Goal: Task Accomplishment & Management: Manage account settings

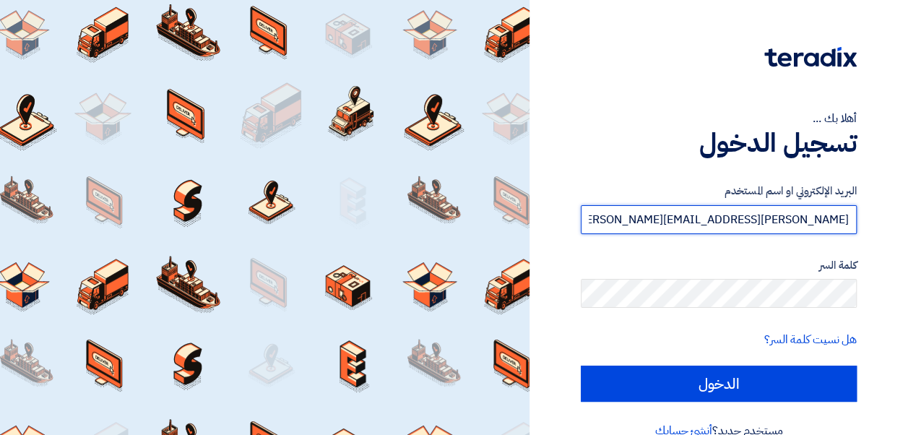
click at [786, 225] on input "[PERSON_NAME][EMAIL_ADDRESS][PERSON_NAME][DOMAIN_NAME]" at bounding box center [719, 219] width 276 height 29
click at [755, 226] on input "[PERSON_NAME][EMAIL_ADDRESS][PERSON_NAME][DOMAIN_NAME]" at bounding box center [719, 219] width 276 height 29
type input "[PERSON_NAME][EMAIL_ADDRESS][PERSON_NAME][DOMAIN_NAME]"
click at [581, 366] on input "الدخول" at bounding box center [719, 384] width 276 height 36
type input "Sign in"
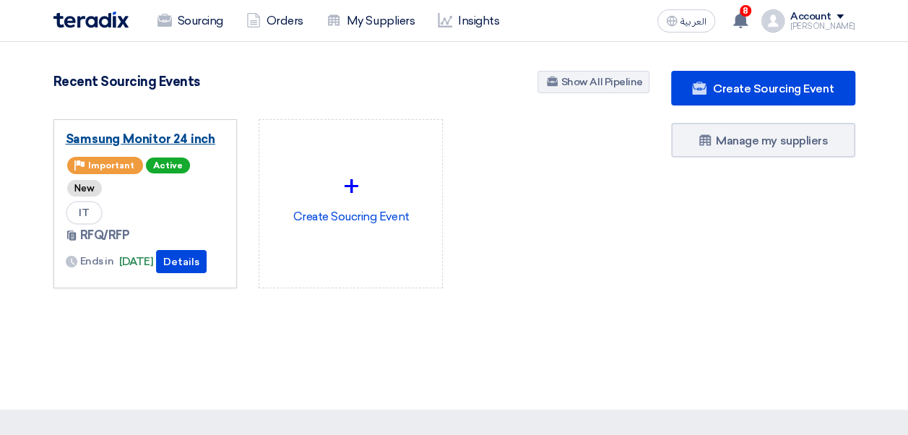
click at [186, 133] on link "Samsung Monitor 24 inch" at bounding box center [146, 139] width 160 height 14
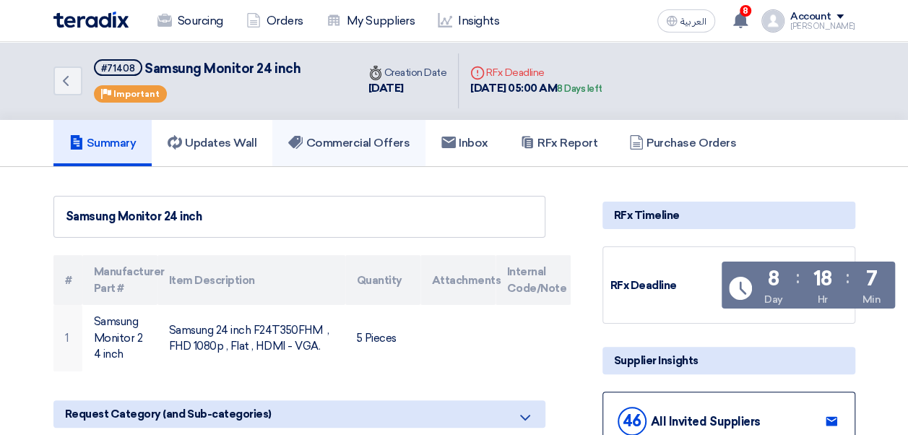
click at [344, 146] on h5 "Commercial Offers" at bounding box center [348, 143] width 121 height 14
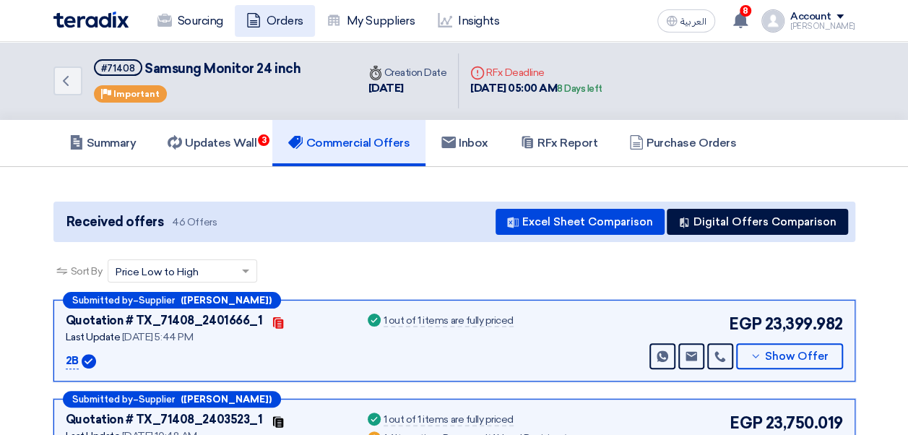
click at [264, 13] on link "Orders" at bounding box center [275, 21] width 80 height 32
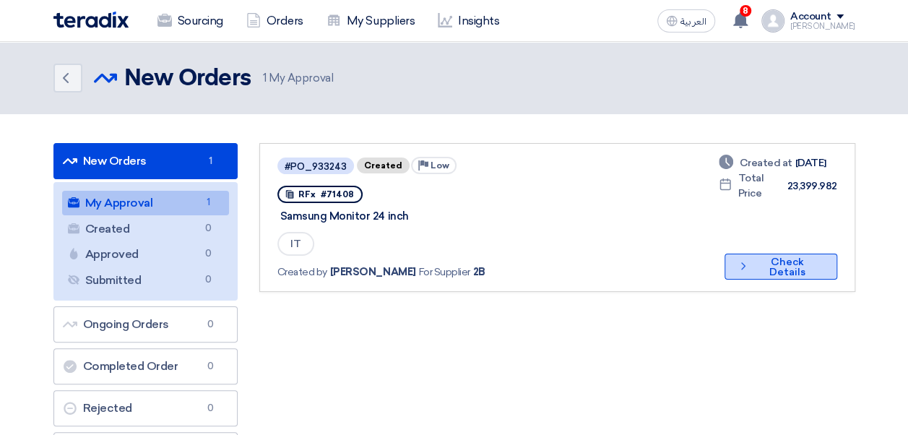
click at [788, 265] on button "Check details Check Details" at bounding box center [781, 267] width 112 height 26
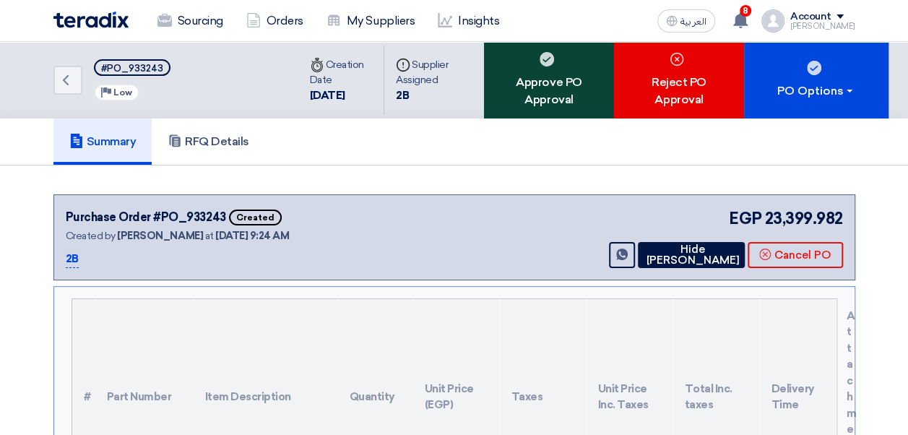
click at [510, 71] on div "Approve PO Approval" at bounding box center [549, 80] width 130 height 77
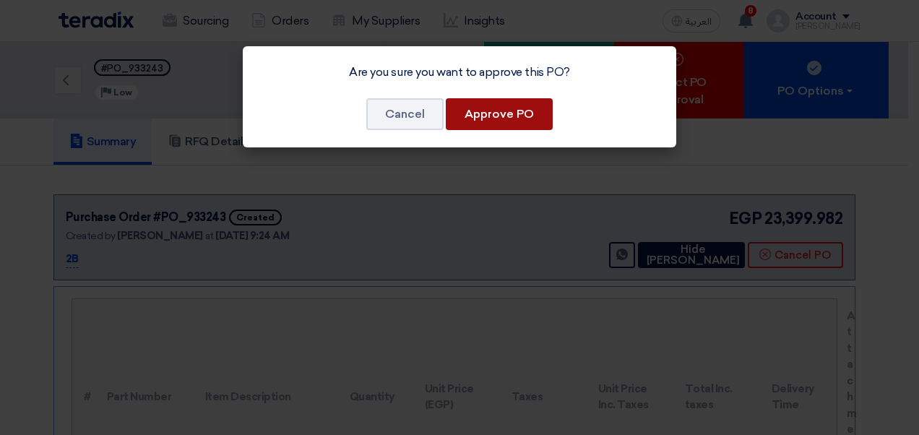
click at [502, 111] on button "Approve PO" at bounding box center [499, 114] width 107 height 32
